Goal: Transaction & Acquisition: Purchase product/service

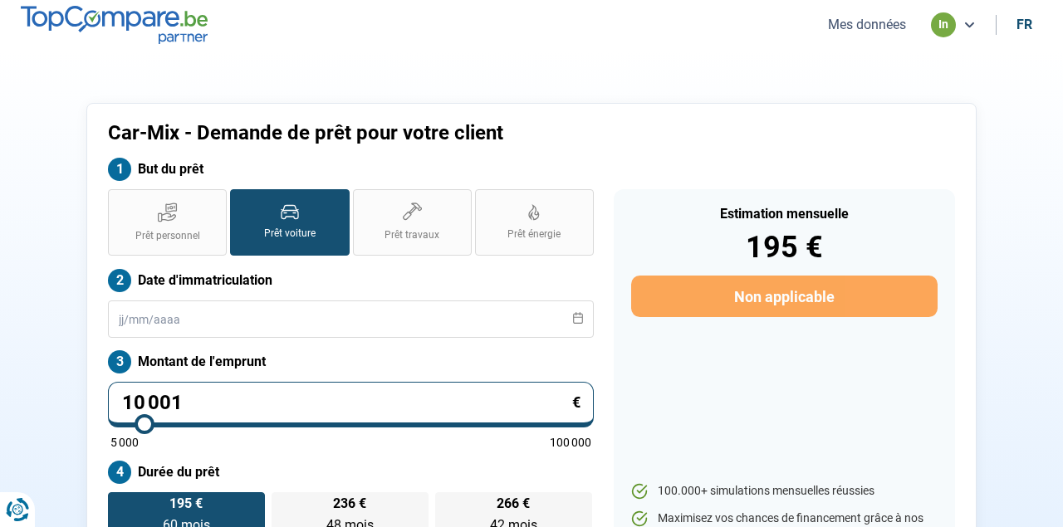
scroll to position [-1, 0]
click at [862, 41] on nav "Mes données in fr" at bounding box center [531, 25] width 1063 height 50
click at [860, 25] on button "Mes données" at bounding box center [867, 24] width 88 height 17
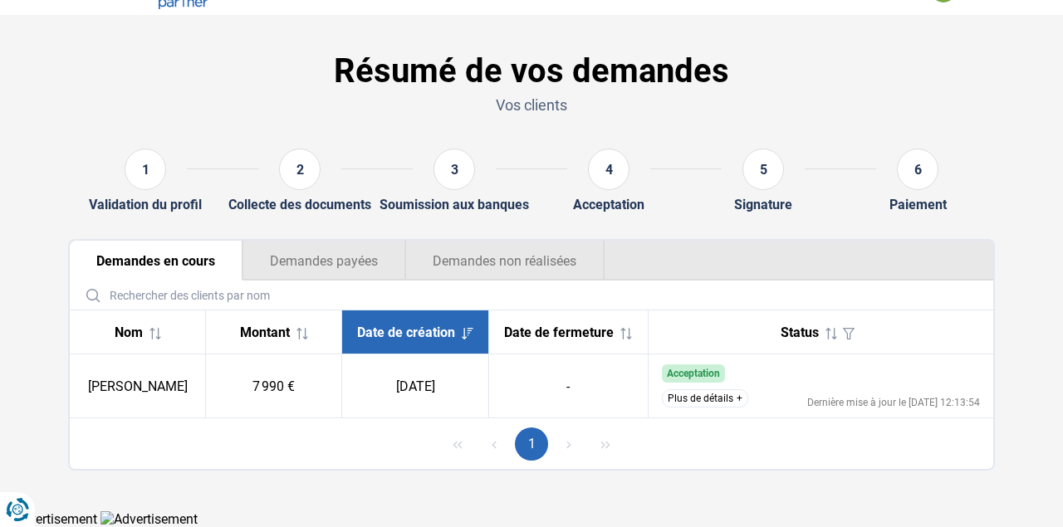
scroll to position [42, 0]
click at [731, 398] on button "Plus de détails" at bounding box center [705, 398] width 86 height 18
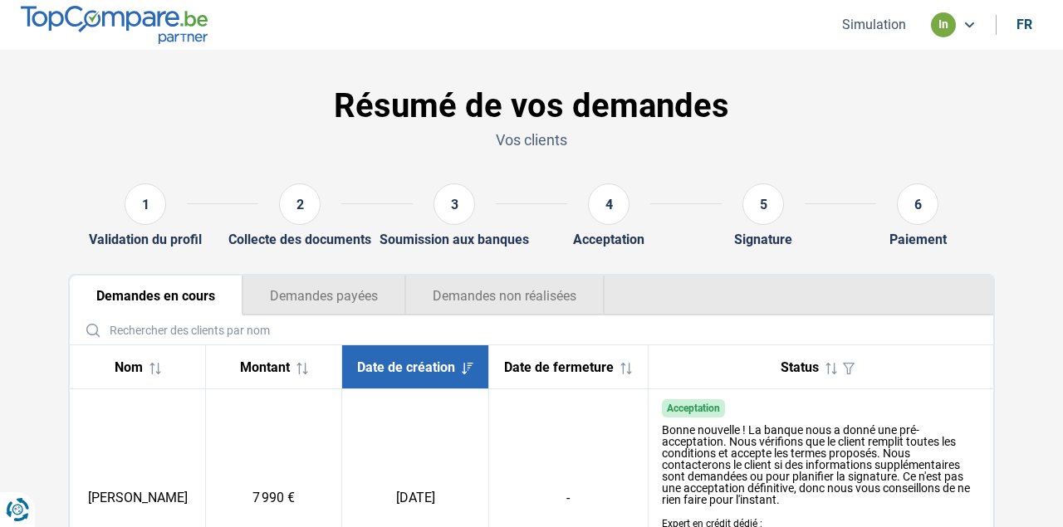
scroll to position [0, 0]
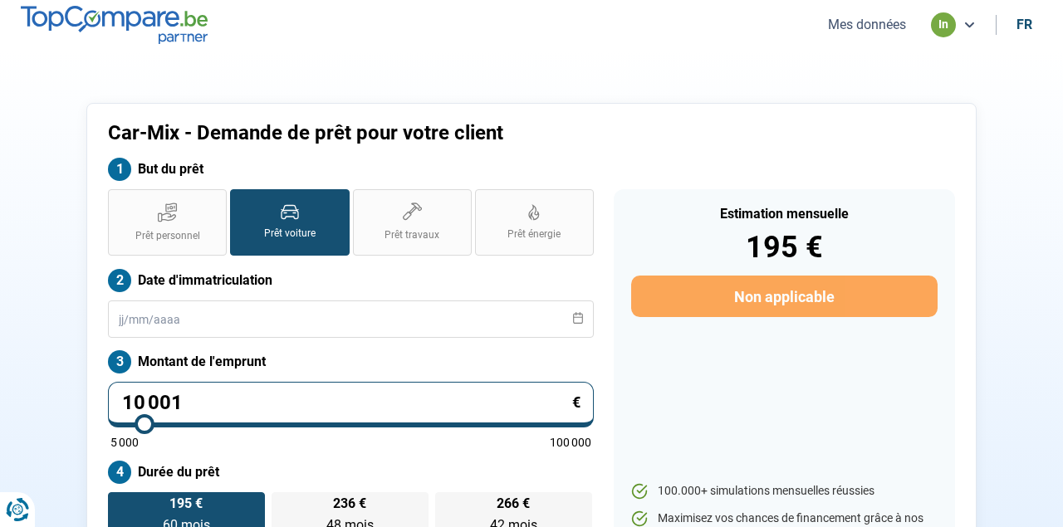
click at [868, 26] on button "Mes données" at bounding box center [867, 24] width 88 height 17
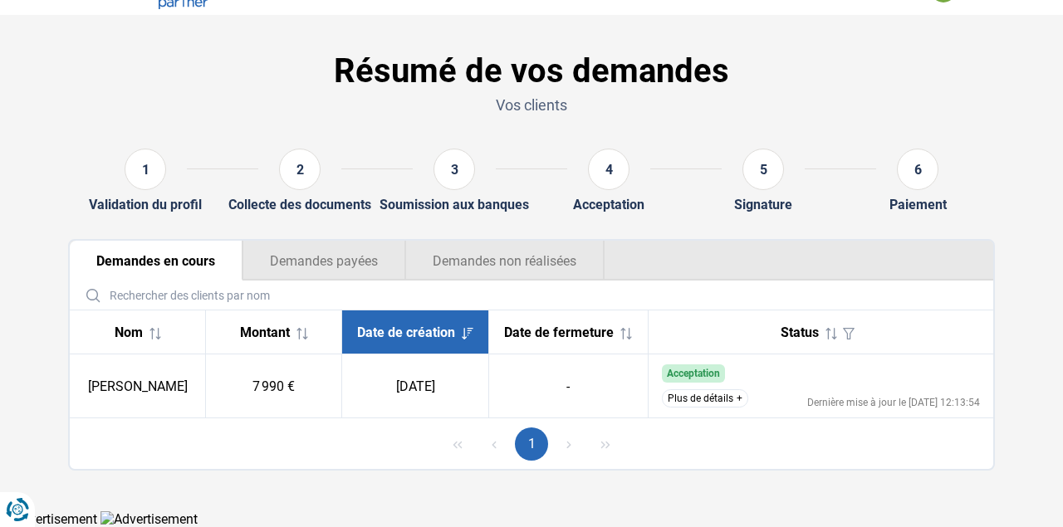
scroll to position [42, 0]
click at [714, 402] on button "Plus de détails" at bounding box center [705, 398] width 86 height 18
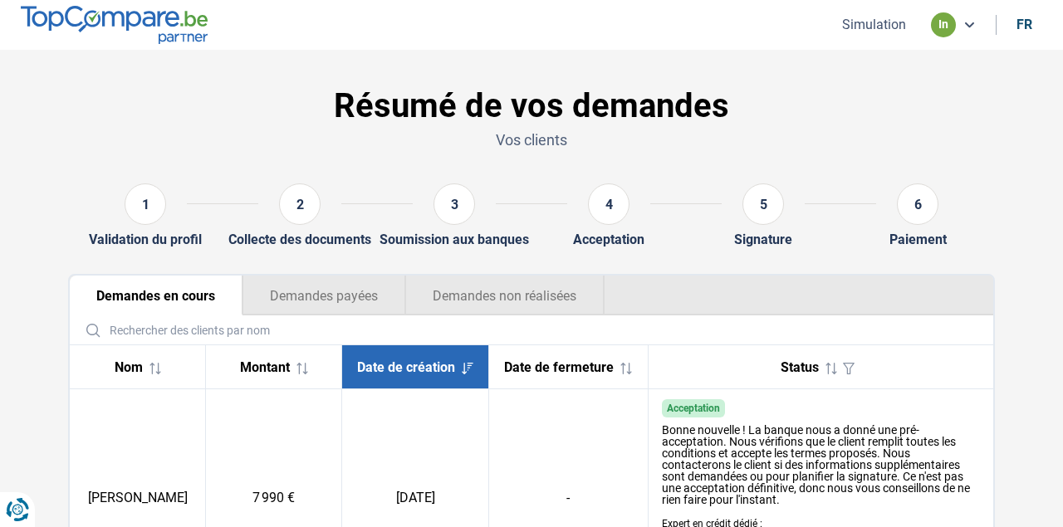
scroll to position [0, 0]
